Goal: Task Accomplishment & Management: Use online tool/utility

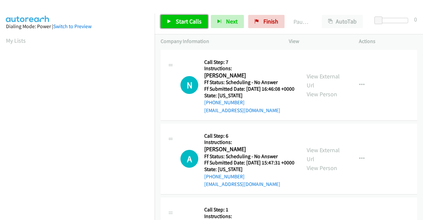
click at [184, 17] on link "Start Calls" at bounding box center [184, 21] width 47 height 13
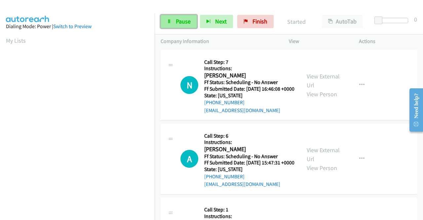
click at [182, 18] on span "Pause" at bounding box center [183, 22] width 15 height 8
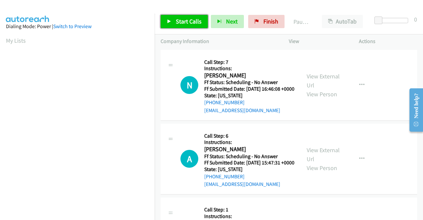
click at [182, 18] on span "Start Calls" at bounding box center [189, 22] width 26 height 8
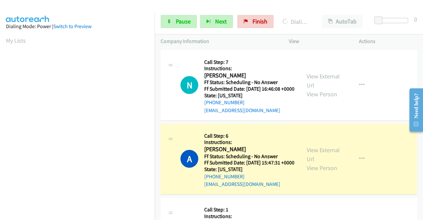
scroll to position [33, 0]
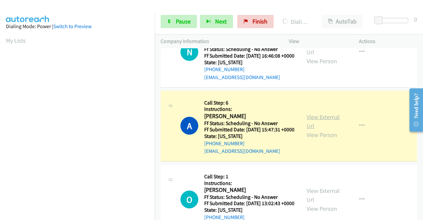
click at [322, 127] on link "View External Url" at bounding box center [323, 121] width 33 height 17
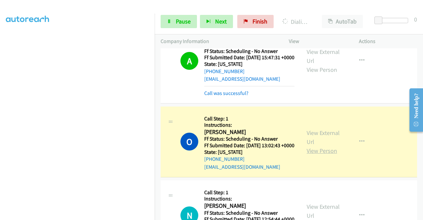
scroll to position [165, 0]
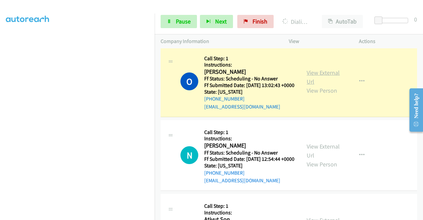
click at [333, 85] on link "View External Url" at bounding box center [323, 77] width 33 height 17
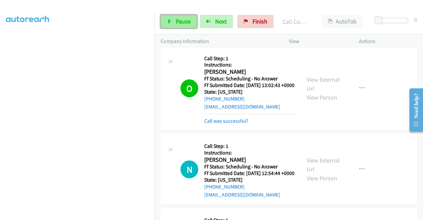
click at [171, 26] on link "Pause" at bounding box center [179, 21] width 36 height 13
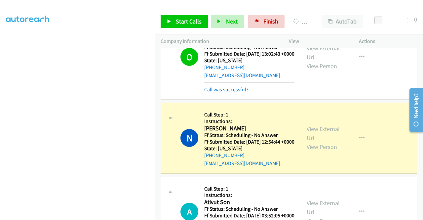
scroll to position [264, 0]
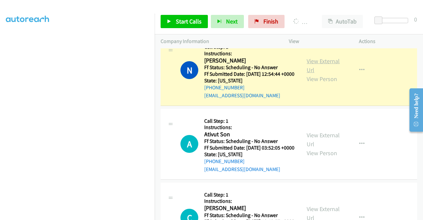
click at [315, 74] on link "View External Url" at bounding box center [323, 65] width 33 height 17
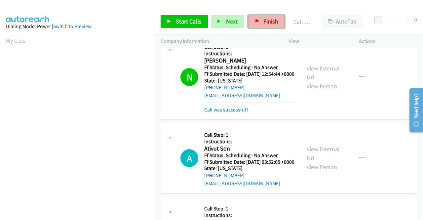
click at [257, 21] on link "Finish" at bounding box center [266, 21] width 36 height 13
